Goal: Task Accomplishment & Management: Use online tool/utility

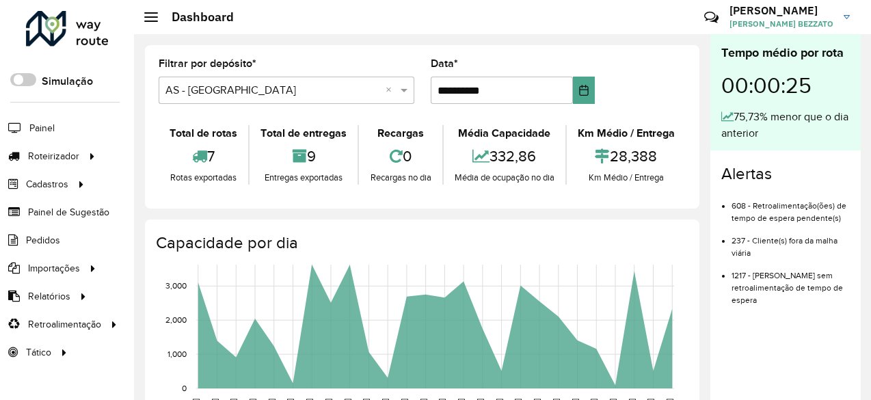
click at [55, 131] on li "Painel" at bounding box center [67, 128] width 134 height 29
click at [46, 125] on span "Painel" at bounding box center [43, 128] width 28 height 14
click at [55, 210] on span "Painel de Sugestão" at bounding box center [70, 212] width 85 height 14
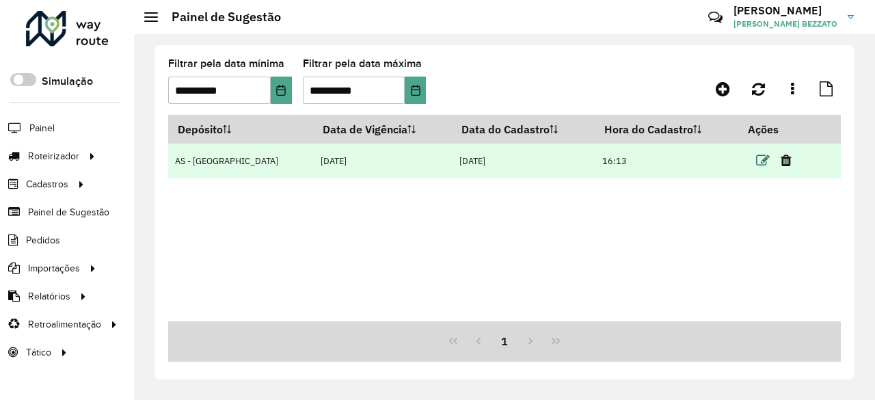
click at [756, 158] on icon at bounding box center [763, 161] width 14 height 14
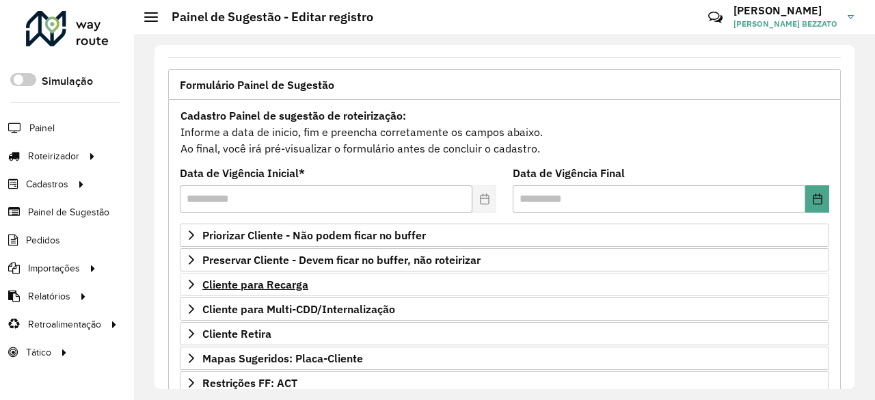
scroll to position [137, 0]
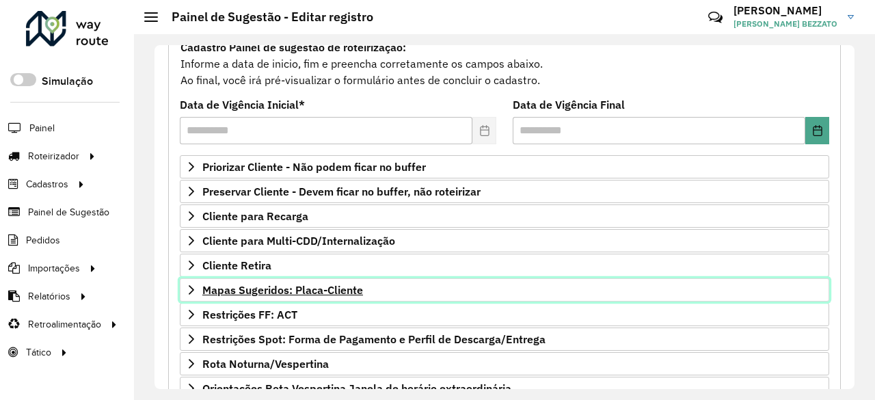
click at [282, 288] on span "Mapas Sugeridos: Placa-Cliente" at bounding box center [282, 289] width 161 height 11
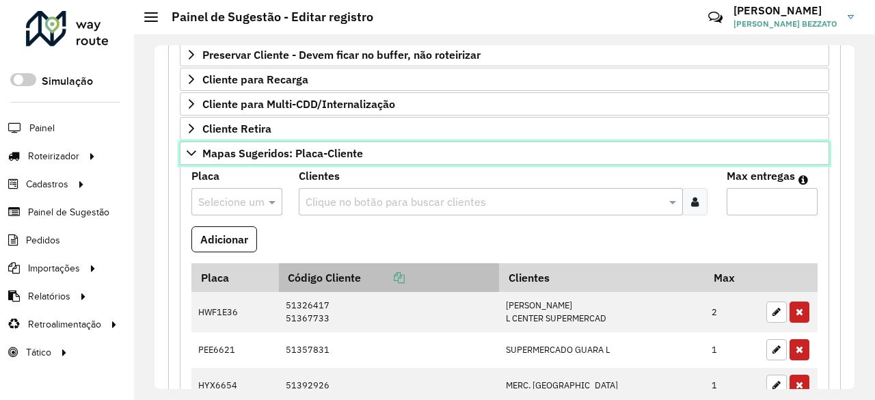
scroll to position [0, 0]
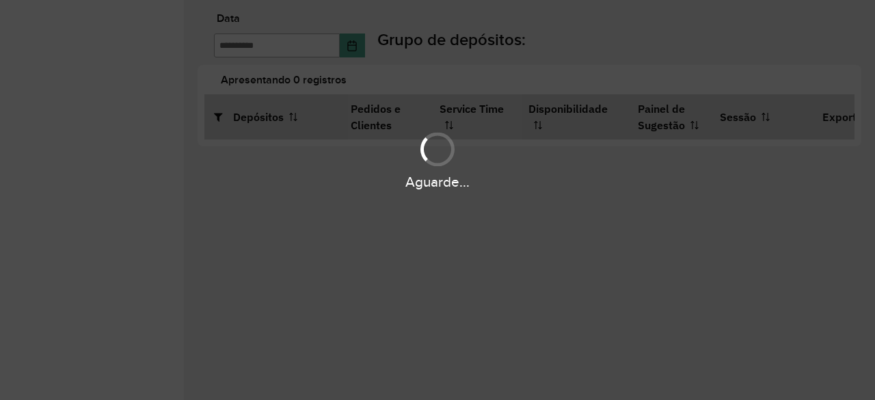
type input "**********"
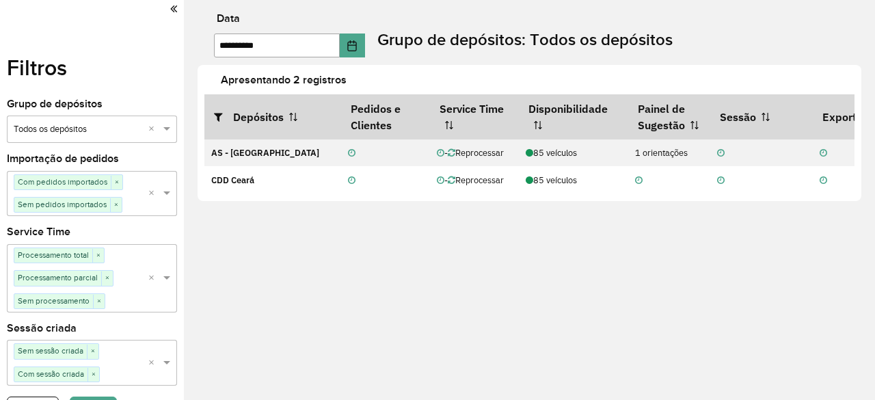
drag, startPoint x: 522, startPoint y: 198, endPoint x: 609, endPoint y: 199, distance: 86.8
click at [609, 199] on div "Apresentando 2 registros Depósitos Pedidos e Clientes Service Time Disponibilid…" at bounding box center [530, 133] width 664 height 137
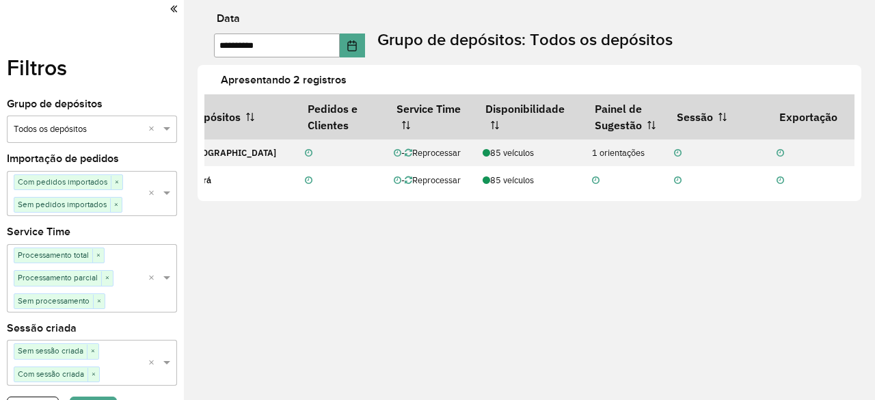
scroll to position [0, 48]
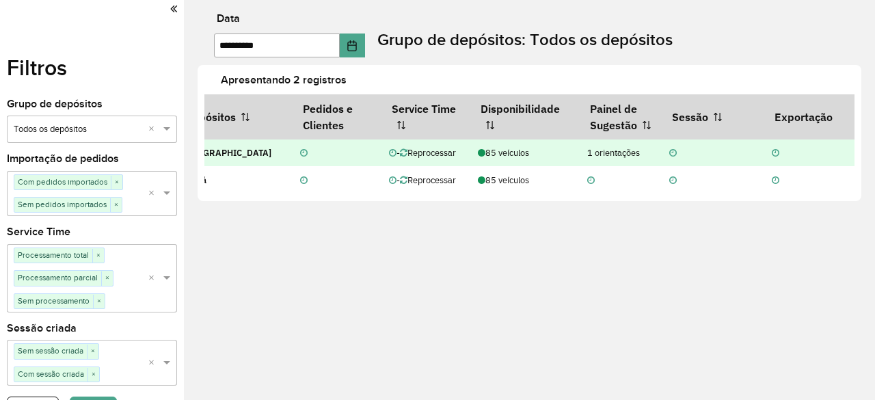
click at [606, 154] on div "1 orientações" at bounding box center [621, 152] width 68 height 13
click at [502, 150] on div "85 veículos" at bounding box center [525, 152] width 95 height 13
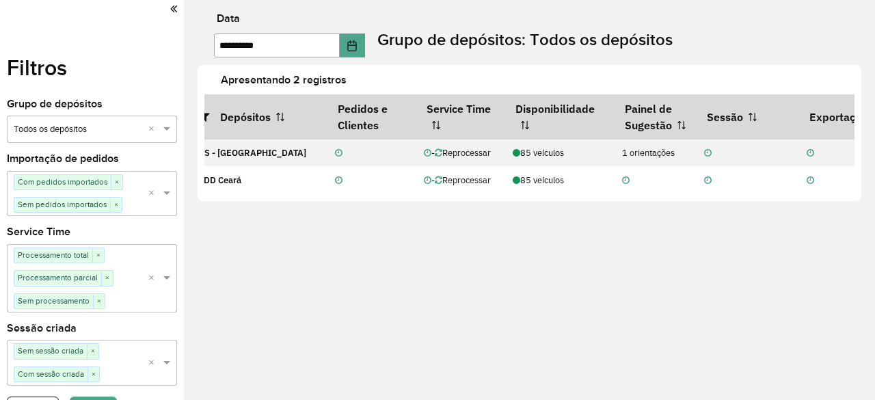
scroll to position [0, 0]
